Goal: Task Accomplishment & Management: Use online tool/utility

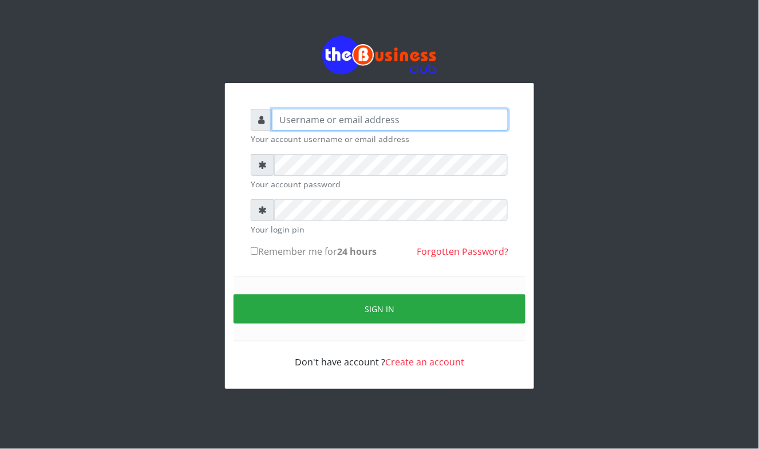
type input "Mavincio"
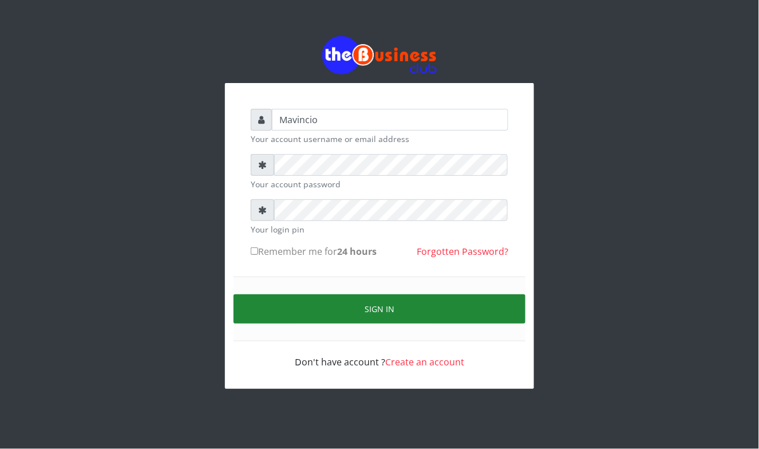
click at [381, 313] on button "Sign in" at bounding box center [380, 308] width 292 height 29
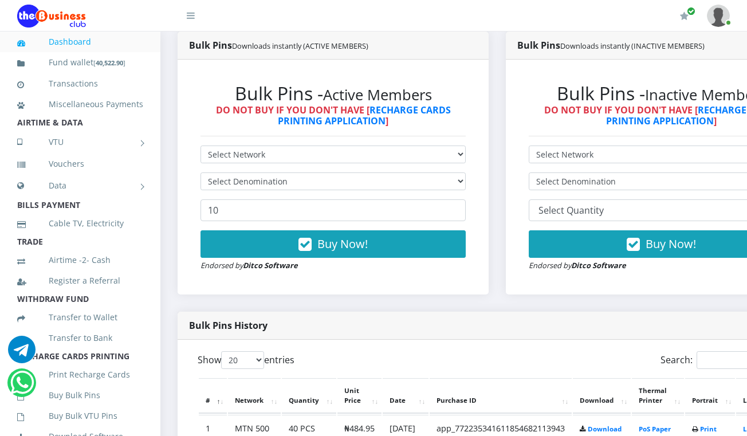
scroll to position [335, 0]
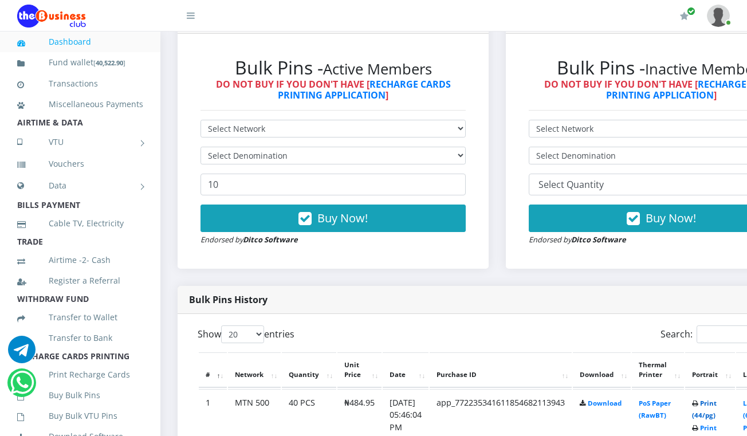
click at [716, 404] on link "Print (44/pg)" at bounding box center [704, 408] width 25 height 21
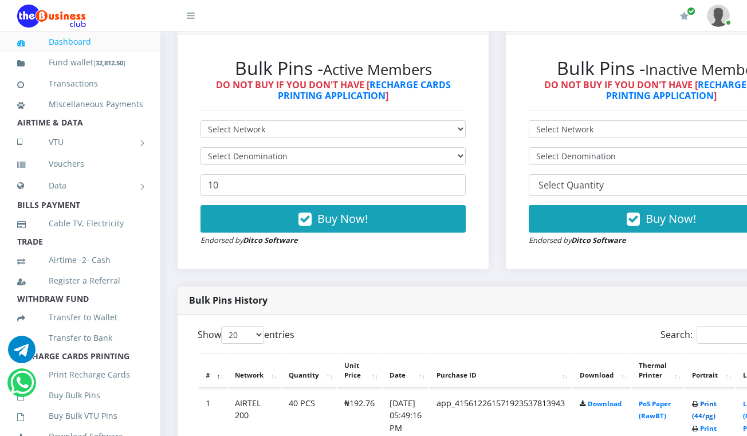
click at [716, 405] on link "Print (44/pg)" at bounding box center [704, 409] width 25 height 21
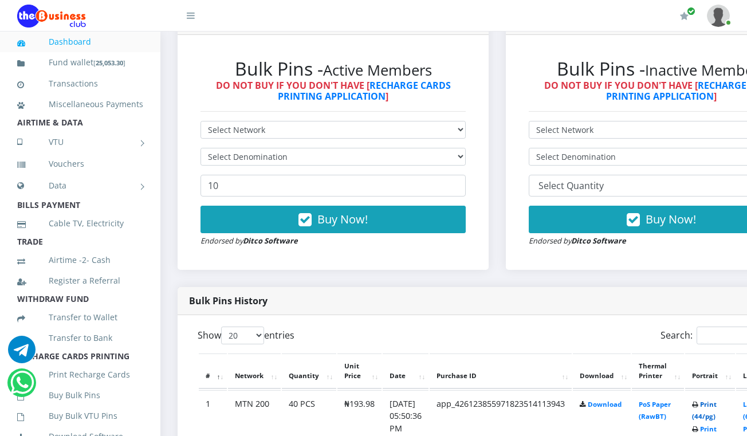
click at [716, 405] on link "Print (44/pg)" at bounding box center [704, 410] width 25 height 21
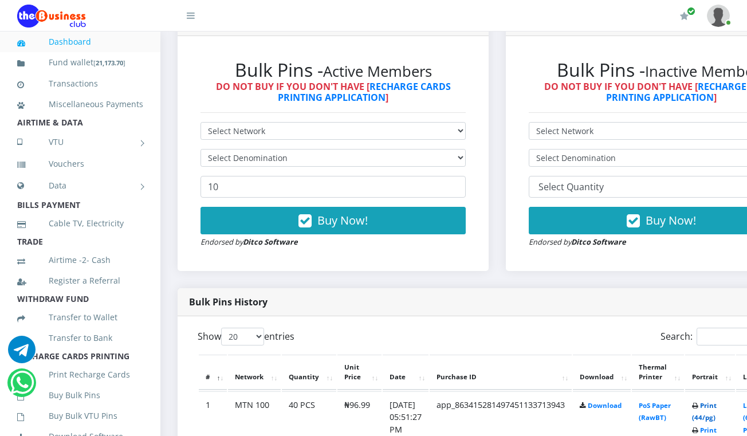
click at [716, 408] on link "Print (44/pg)" at bounding box center [704, 411] width 25 height 21
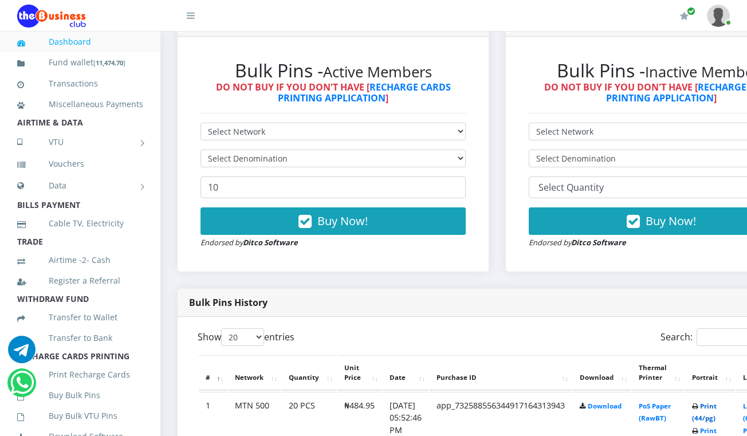
click at [716, 408] on link "Print (44/pg)" at bounding box center [704, 411] width 25 height 21
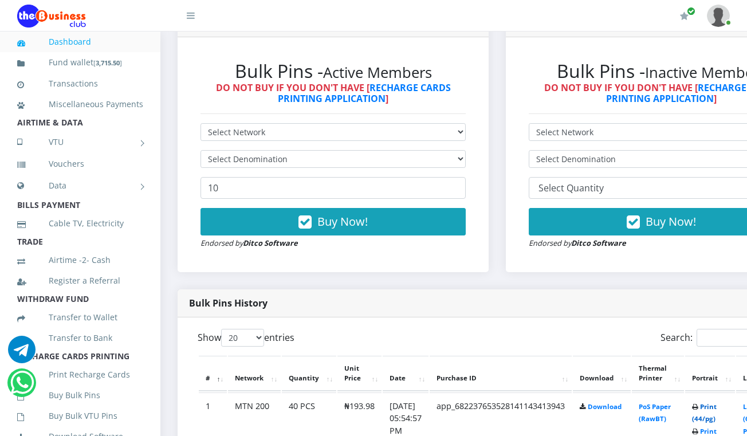
click at [716, 408] on link "Print (44/pg)" at bounding box center [704, 412] width 25 height 21
